Goal: Find specific page/section: Find specific page/section

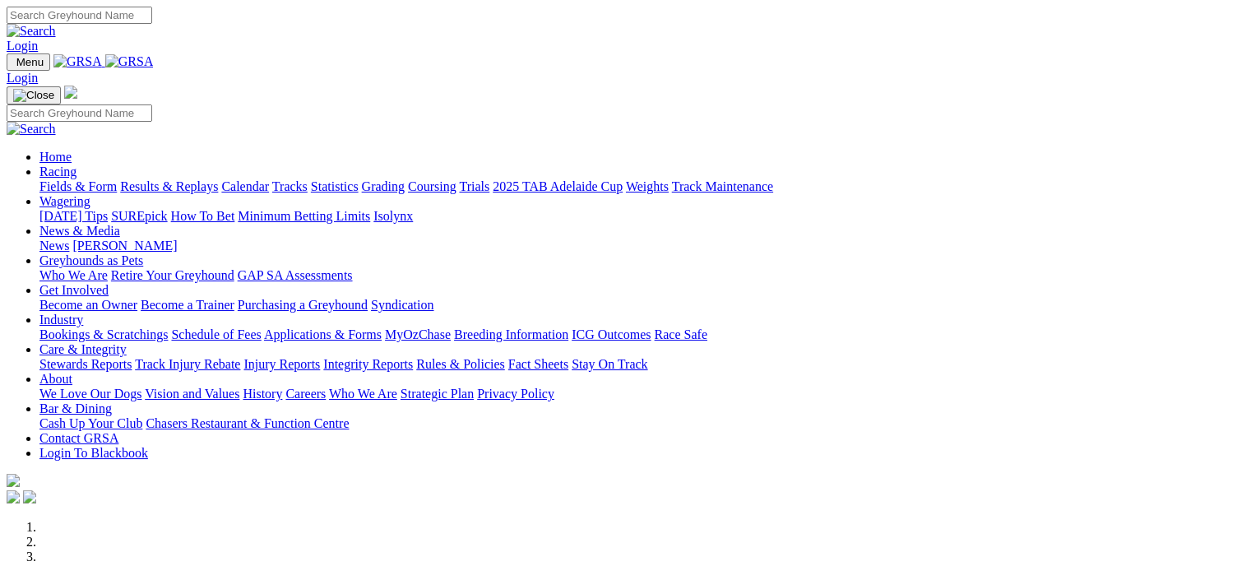
click at [76, 165] on link "Racing" at bounding box center [57, 172] width 37 height 14
click at [168, 327] on link "Bookings & Scratchings" at bounding box center [103, 334] width 128 height 14
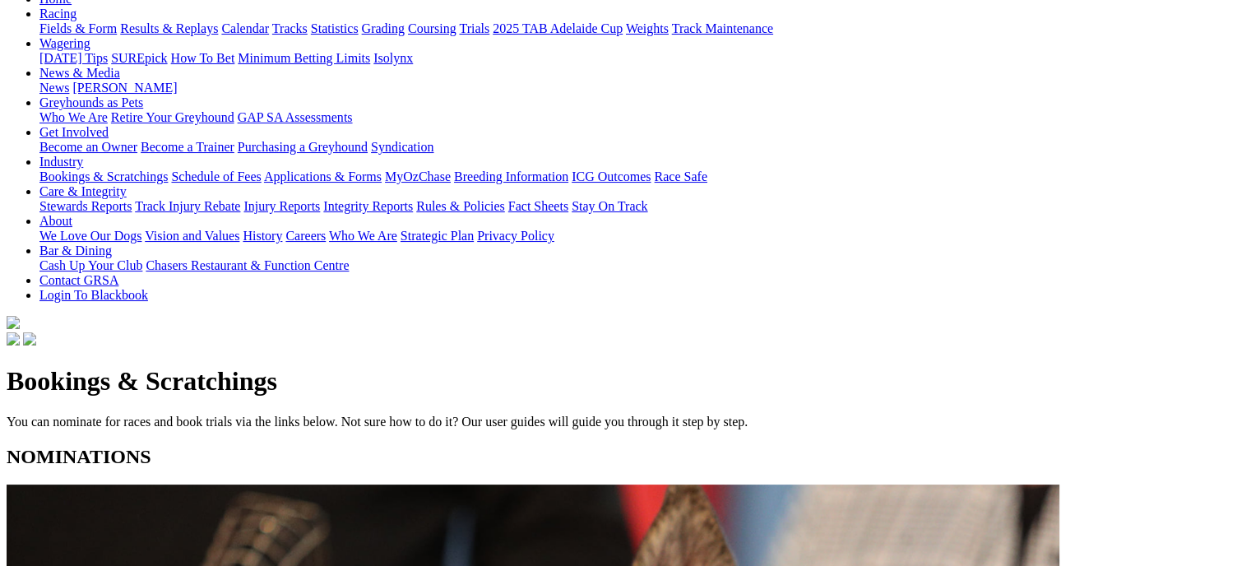
scroll to position [193, 0]
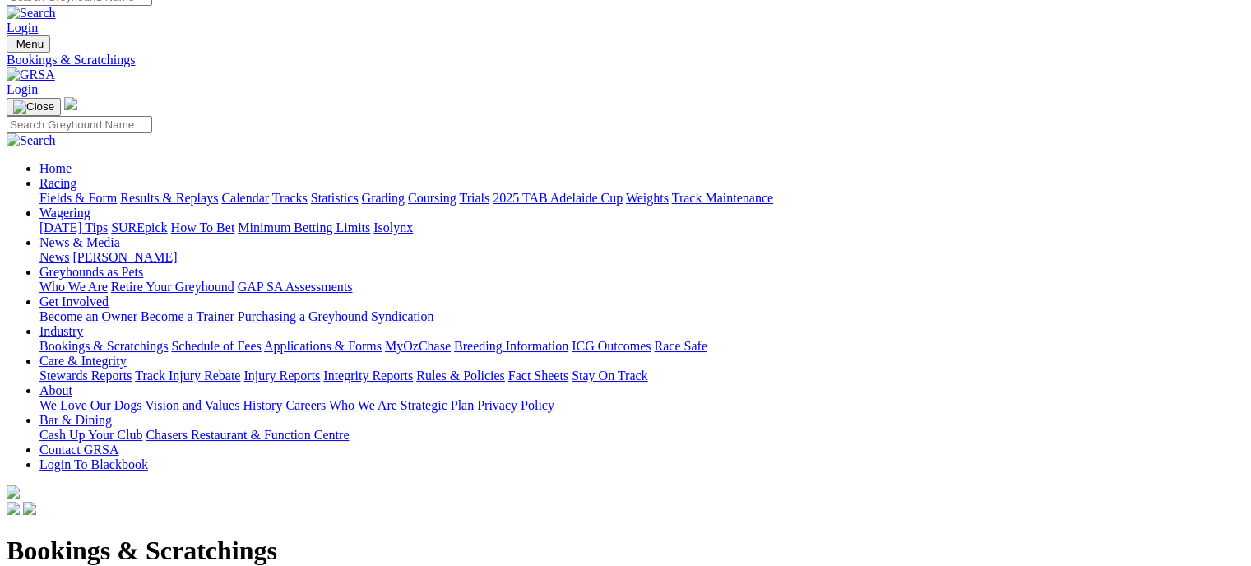
scroll to position [0, 0]
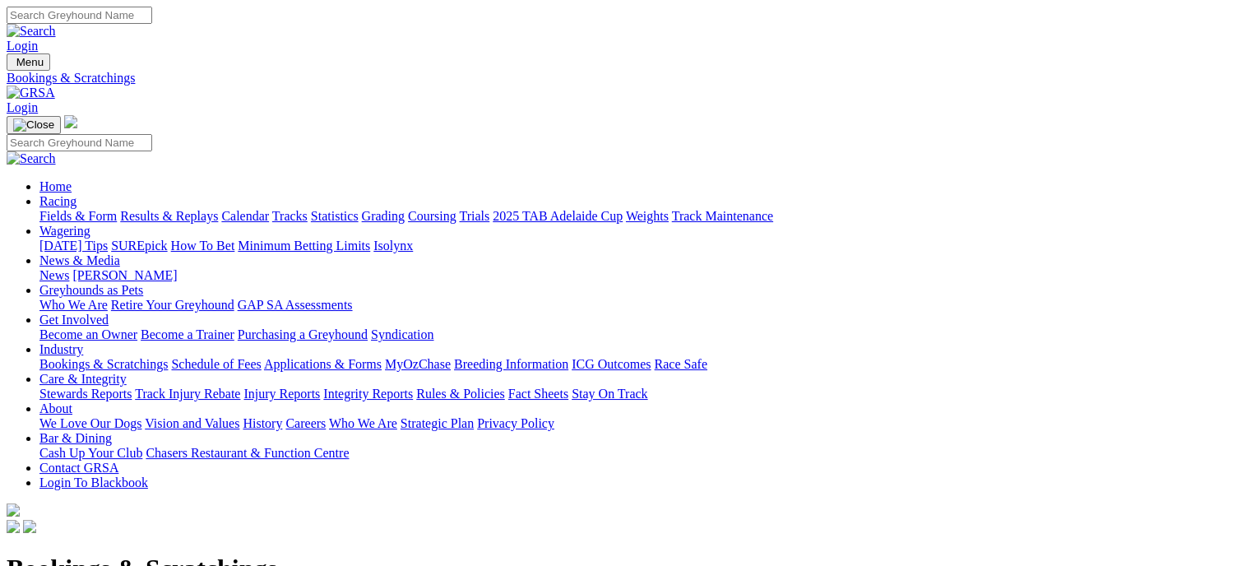
click at [72, 209] on link "Fields & Form" at bounding box center [77, 216] width 77 height 14
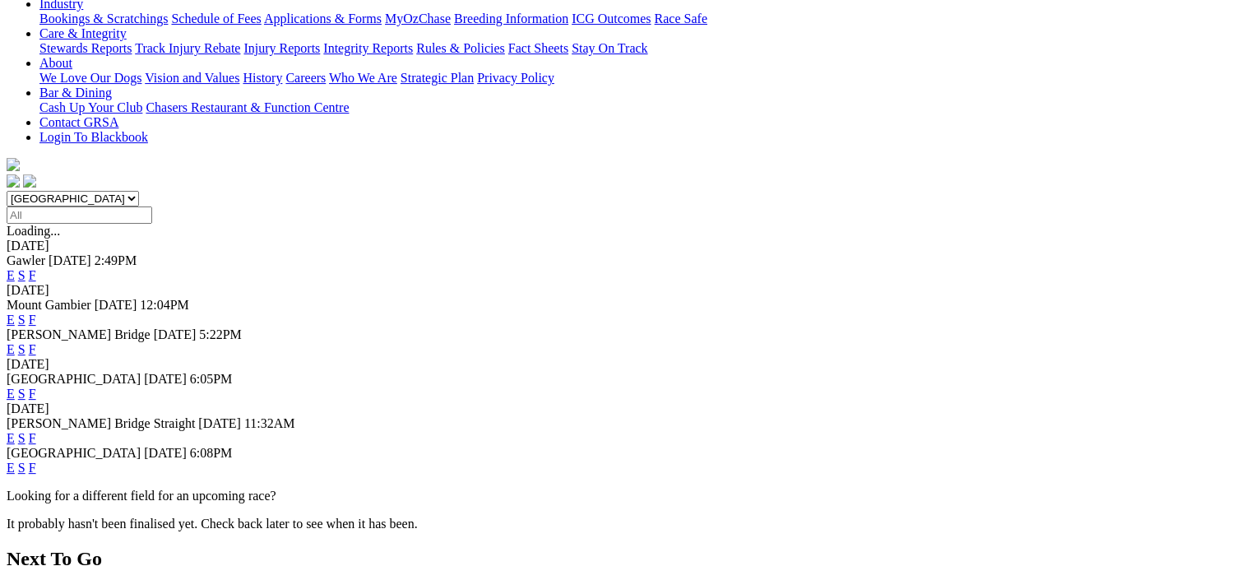
scroll to position [349, 0]
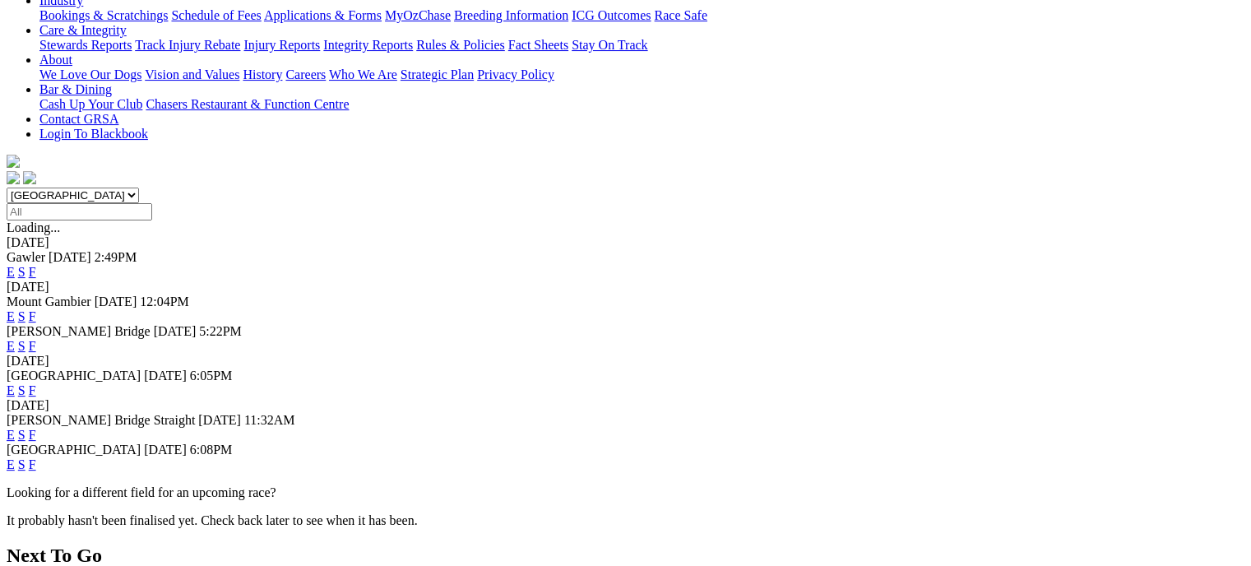
click at [36, 339] on link "F" at bounding box center [32, 346] width 7 height 14
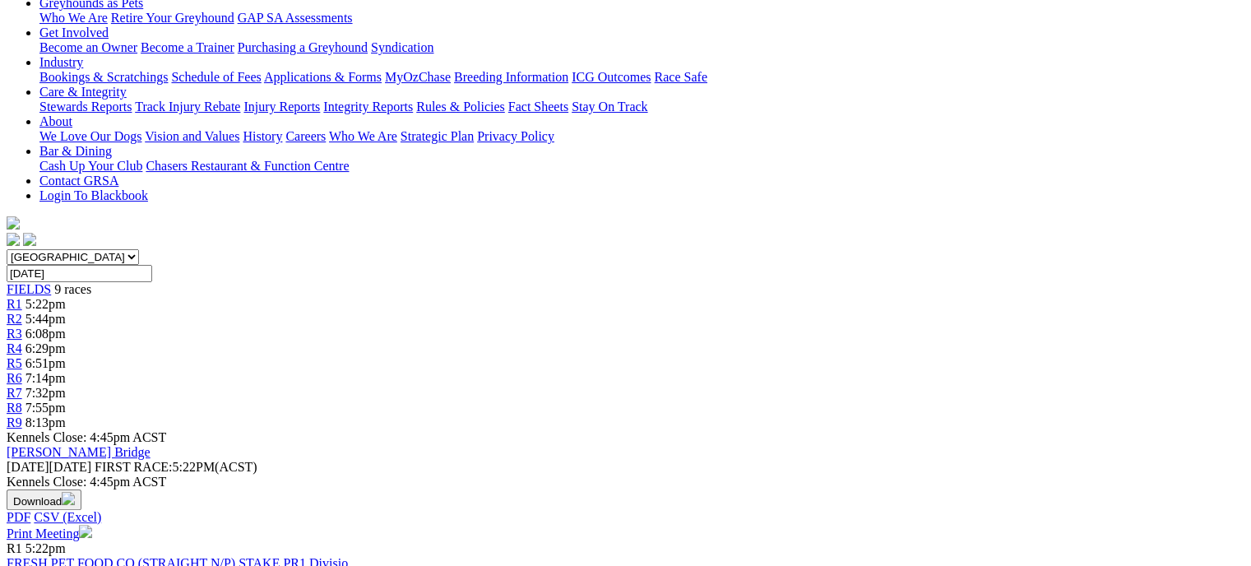
scroll to position [276, 0]
